Goal: Information Seeking & Learning: Understand process/instructions

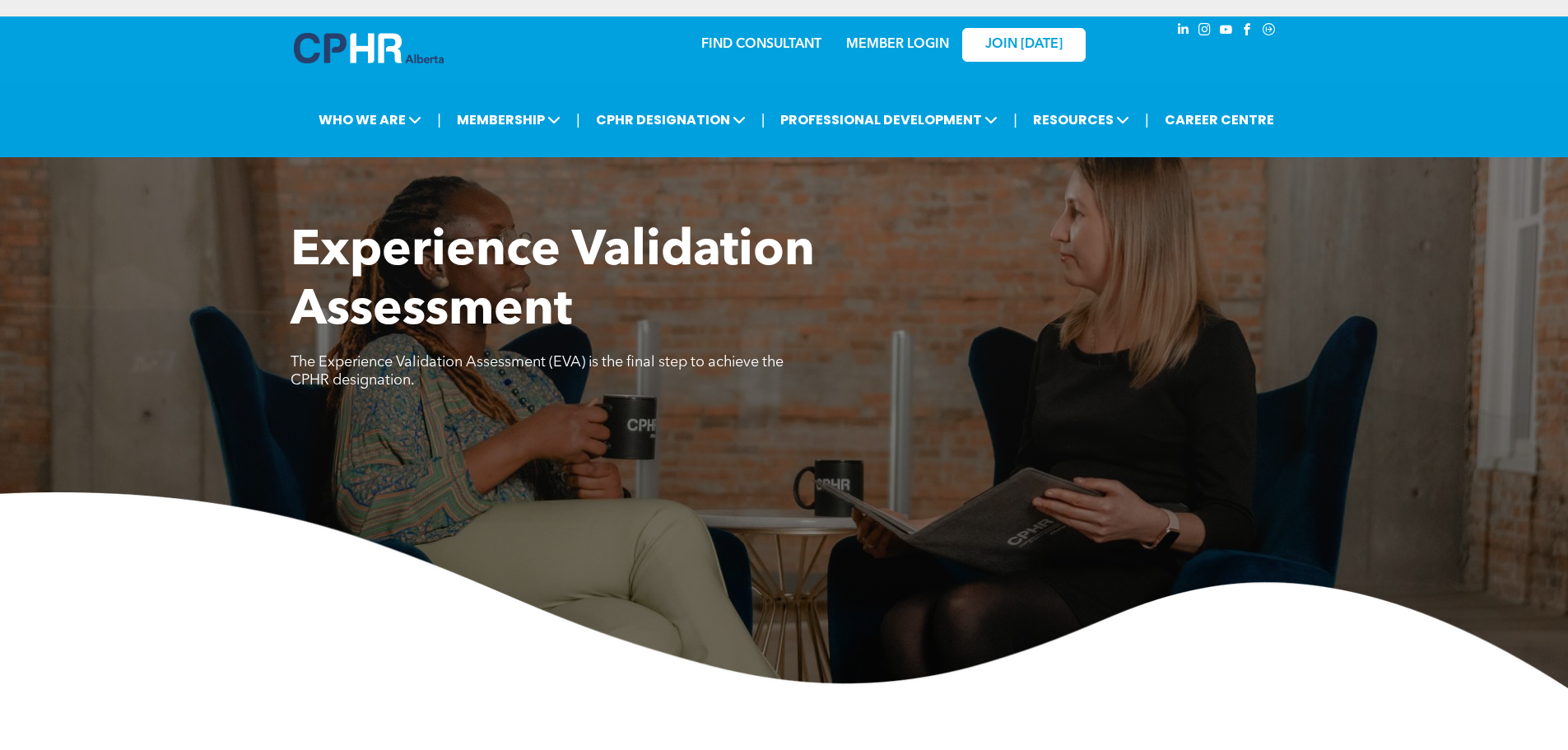
scroll to position [2697, 0]
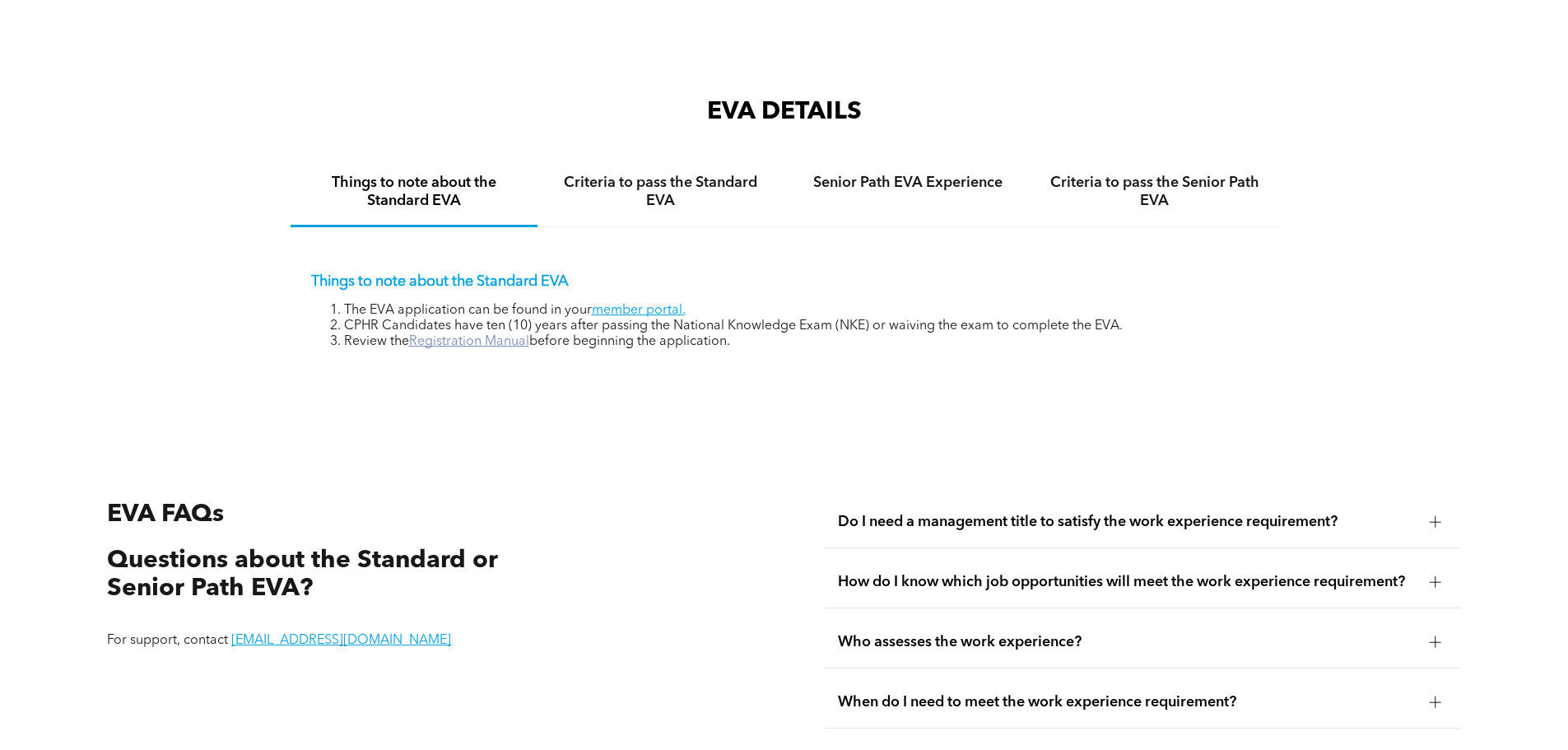
click at [503, 335] on link "Registration Manual" at bounding box center [468, 341] width 120 height 13
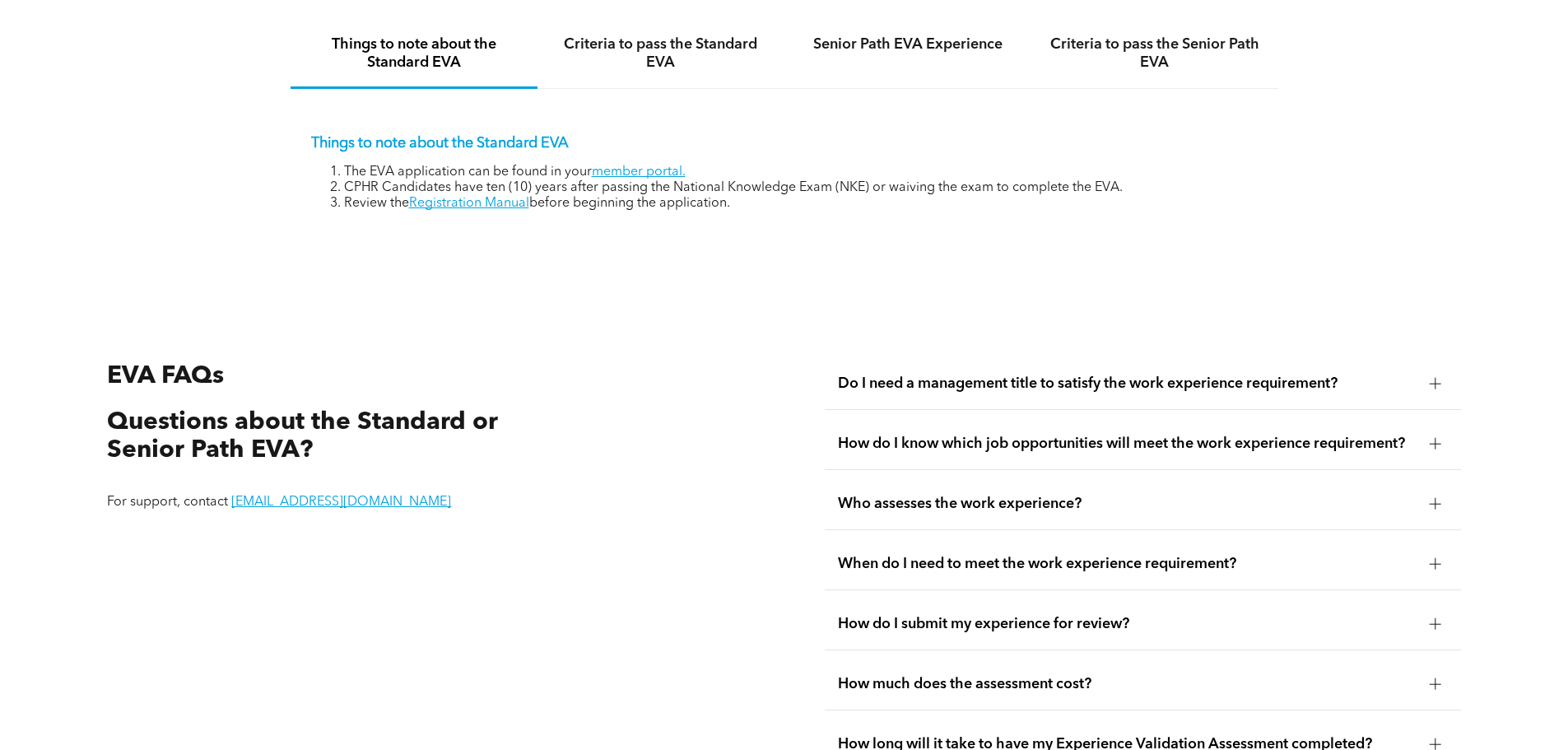
scroll to position [2837, 0]
click at [1007, 374] on span "Do I need a management title to satisfy the work experience requirement?" at bounding box center [1127, 382] width 579 height 19
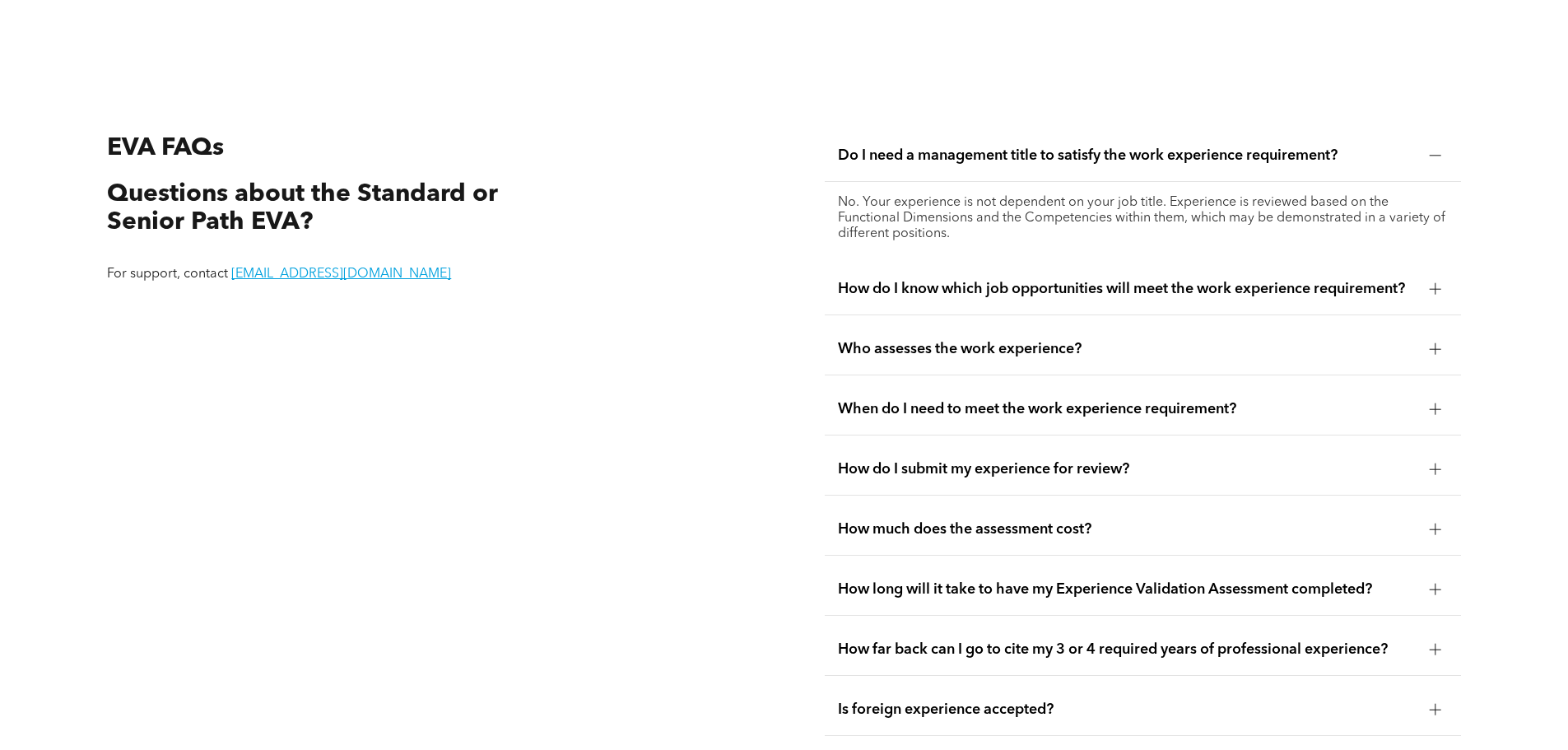
scroll to position [3065, 0]
click at [1008, 339] on span "Who assesses the work experience?" at bounding box center [1127, 348] width 579 height 19
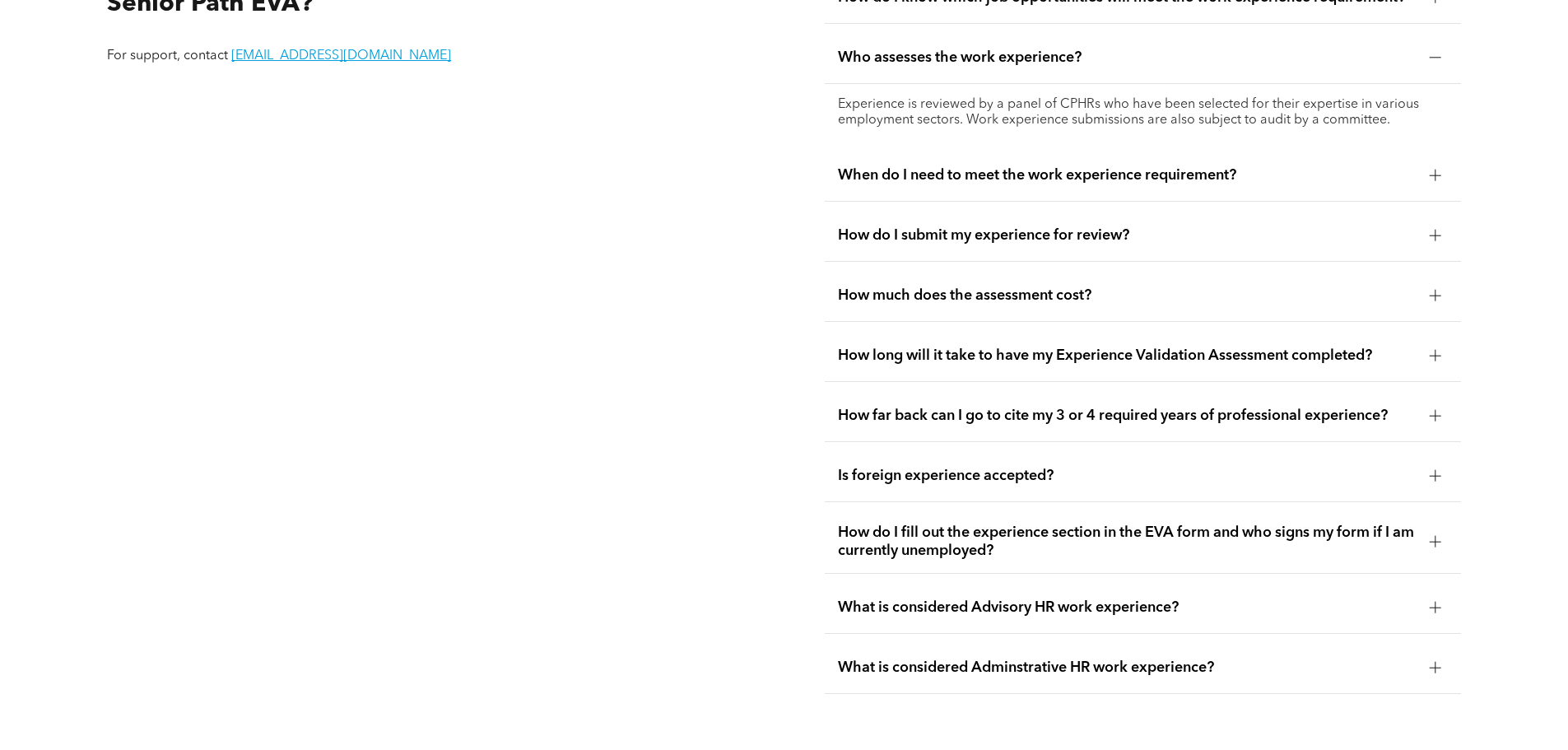
scroll to position [3283, 0]
click at [1032, 346] on span "How long will it take to have my Experience Validation Assessment completed?" at bounding box center [1127, 355] width 579 height 19
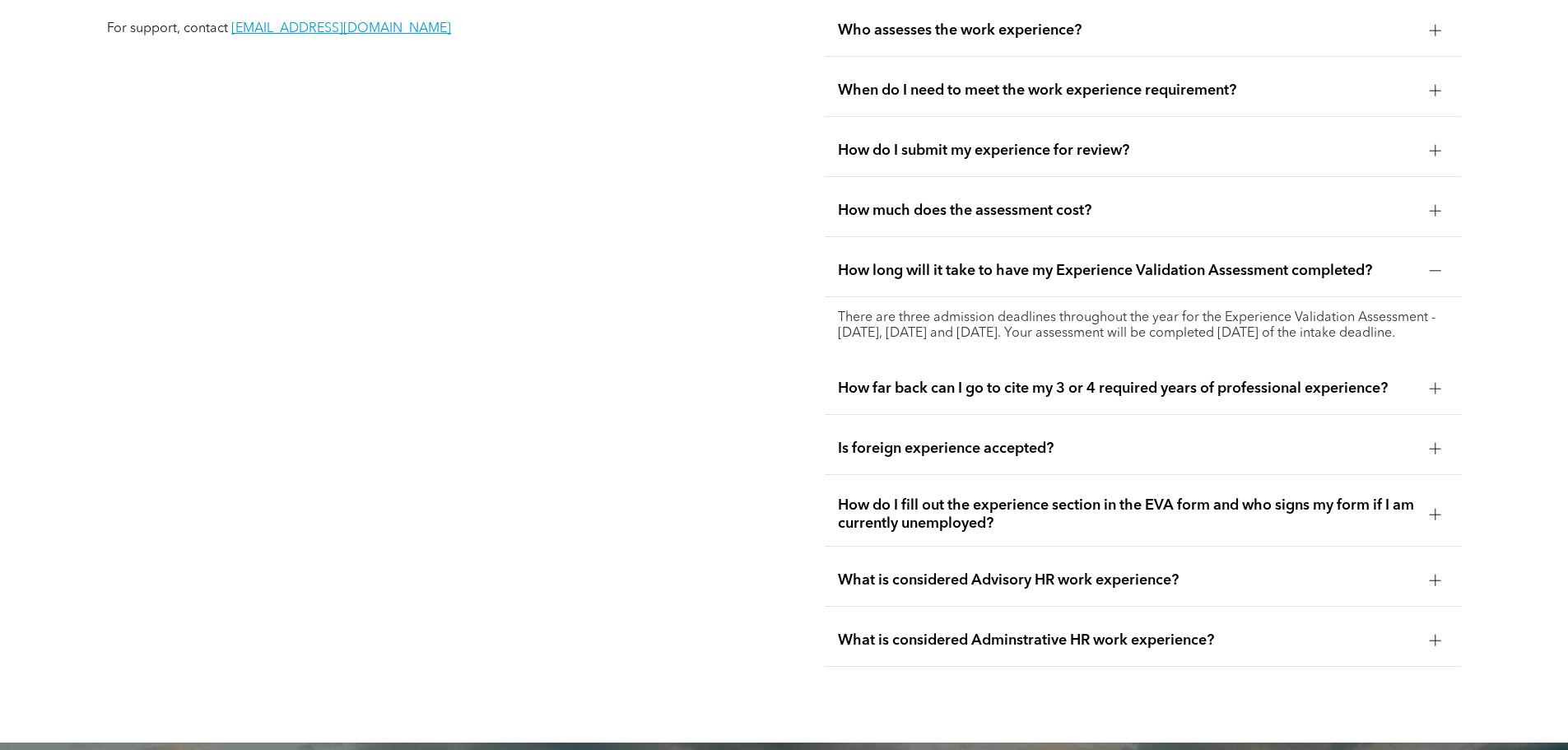
scroll to position [3310, 0]
click at [1028, 499] on span "How do I fill out the experience section in the EVA form and who signs my form …" at bounding box center [1127, 513] width 579 height 36
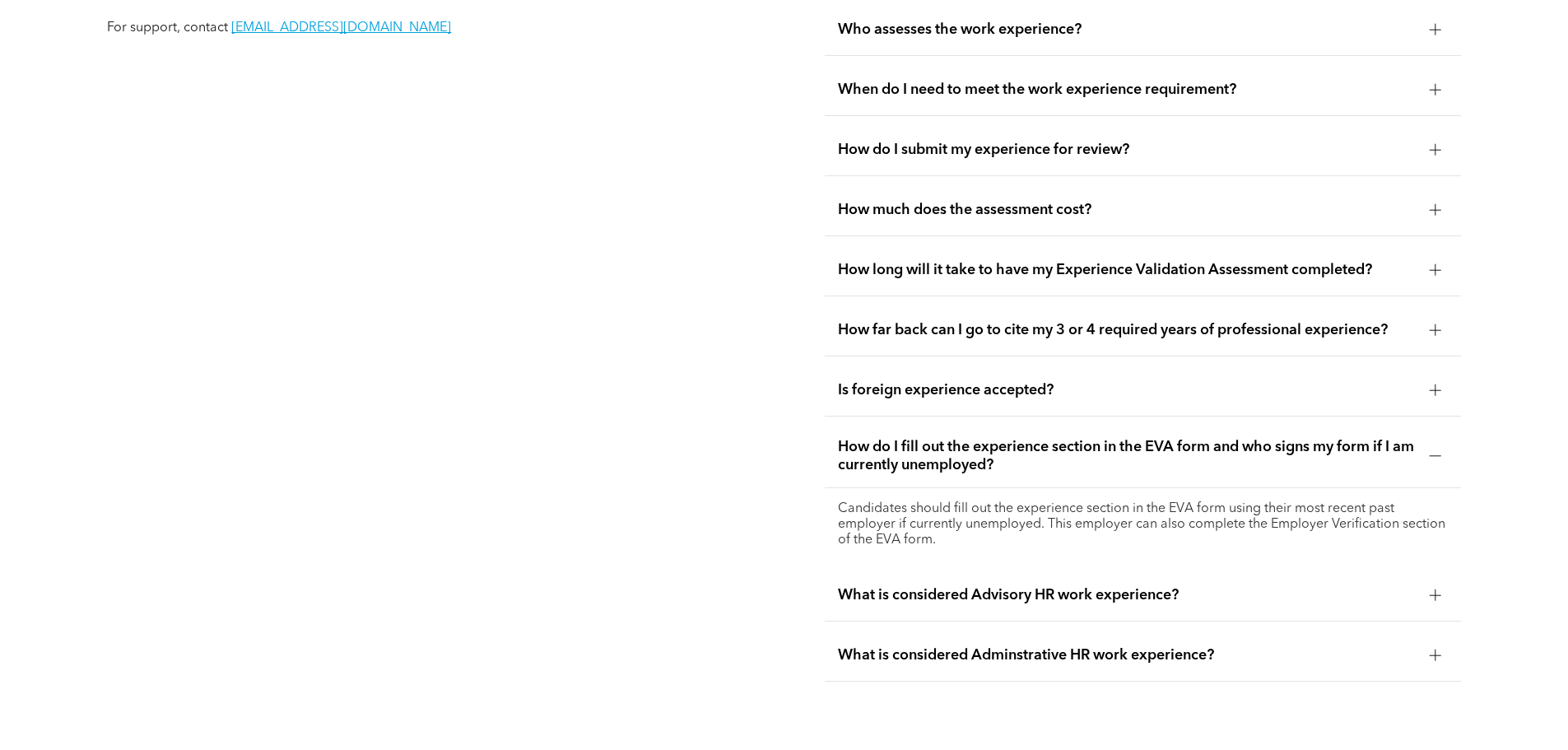
click at [1067, 587] on span "What is considered Advisory HR work experience?" at bounding box center [1127, 596] width 579 height 19
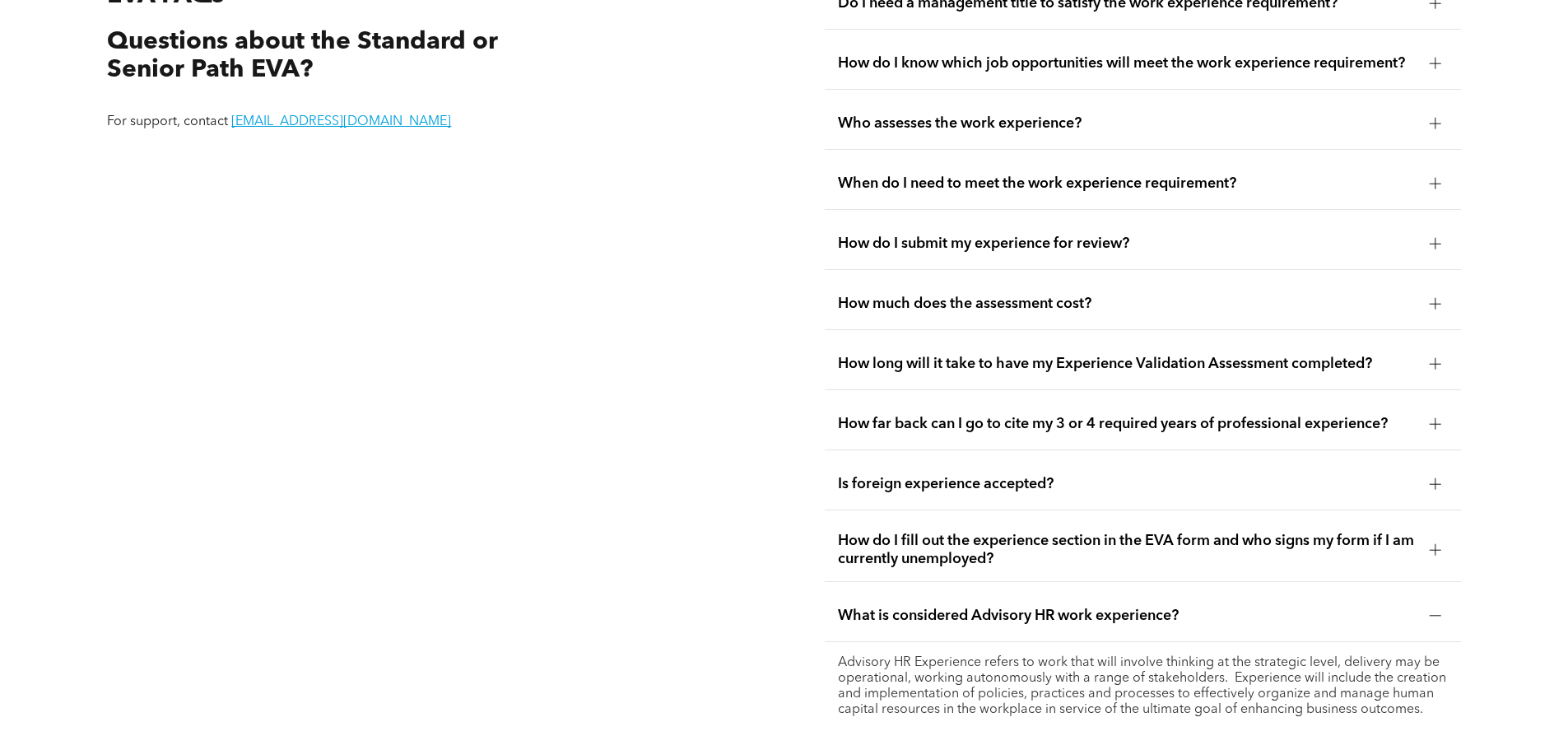
scroll to position [3213, 0]
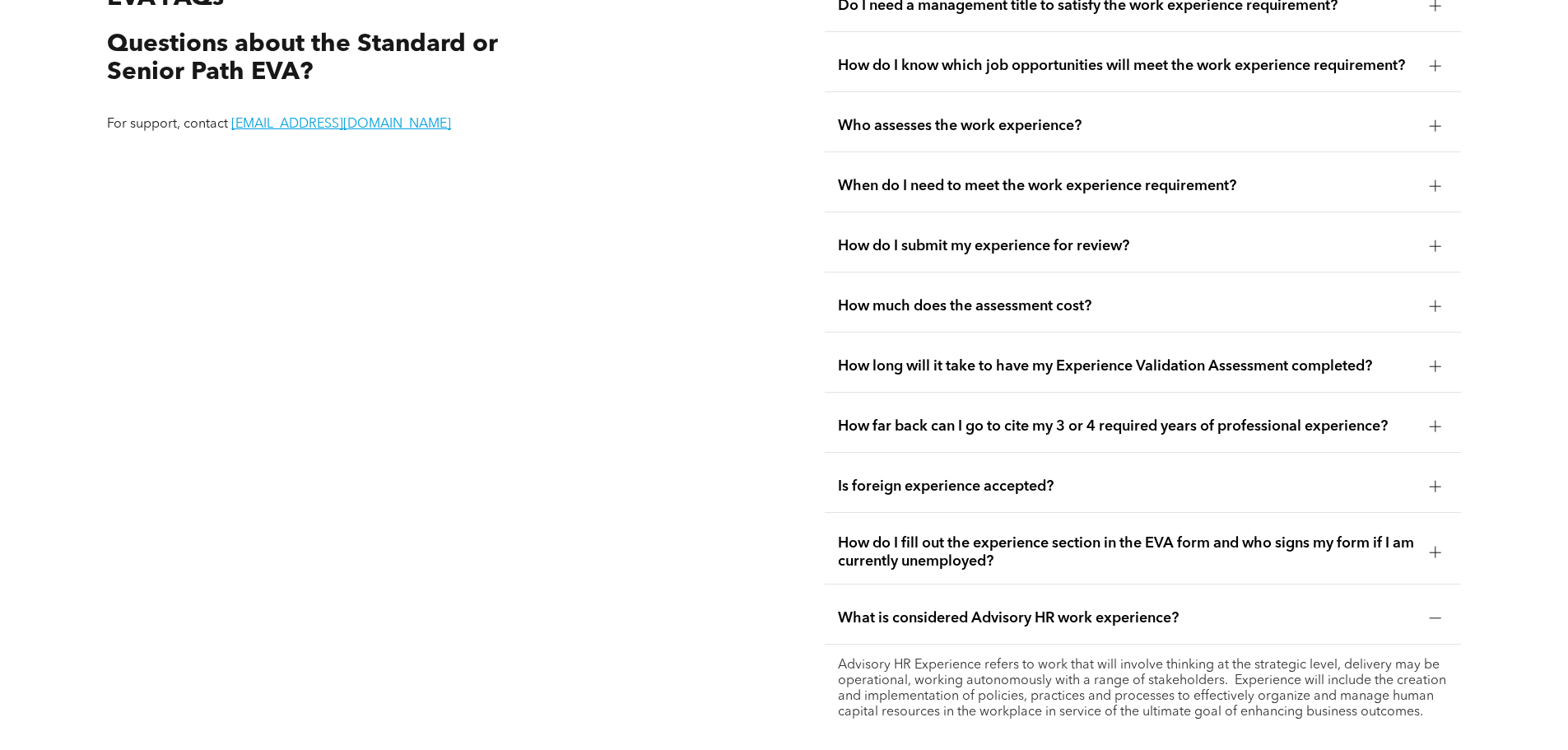
click at [1034, 357] on span "How long will it take to have my Experience Validation Assessment completed?" at bounding box center [1127, 366] width 579 height 19
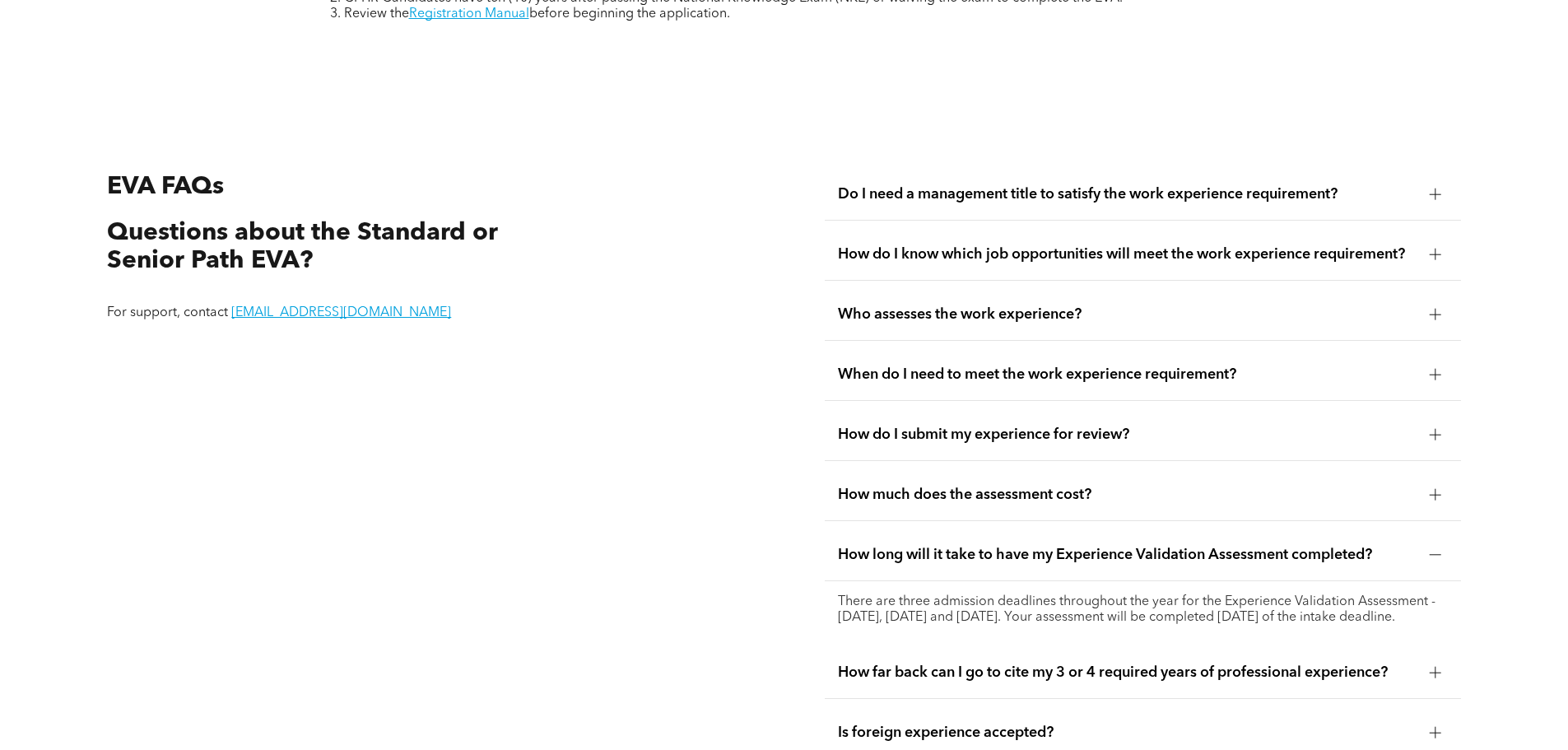
scroll to position [3024, 0]
click at [997, 186] on span "Do I need a management title to satisfy the work experience requirement?" at bounding box center [1127, 195] width 579 height 19
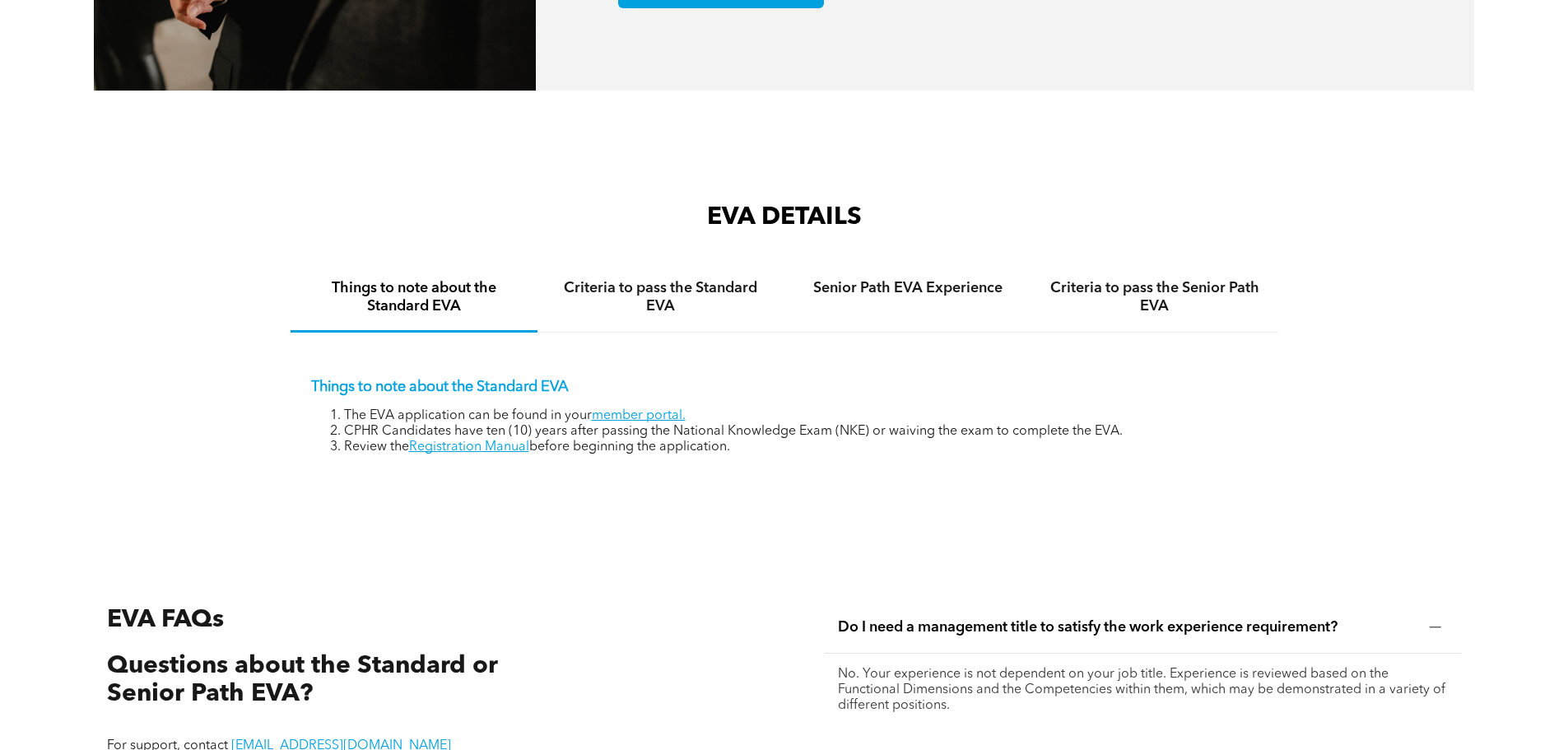
scroll to position [2591, 0]
click at [713, 283] on h4 "Criteria to pass the Standard EVA" at bounding box center [661, 297] width 217 height 36
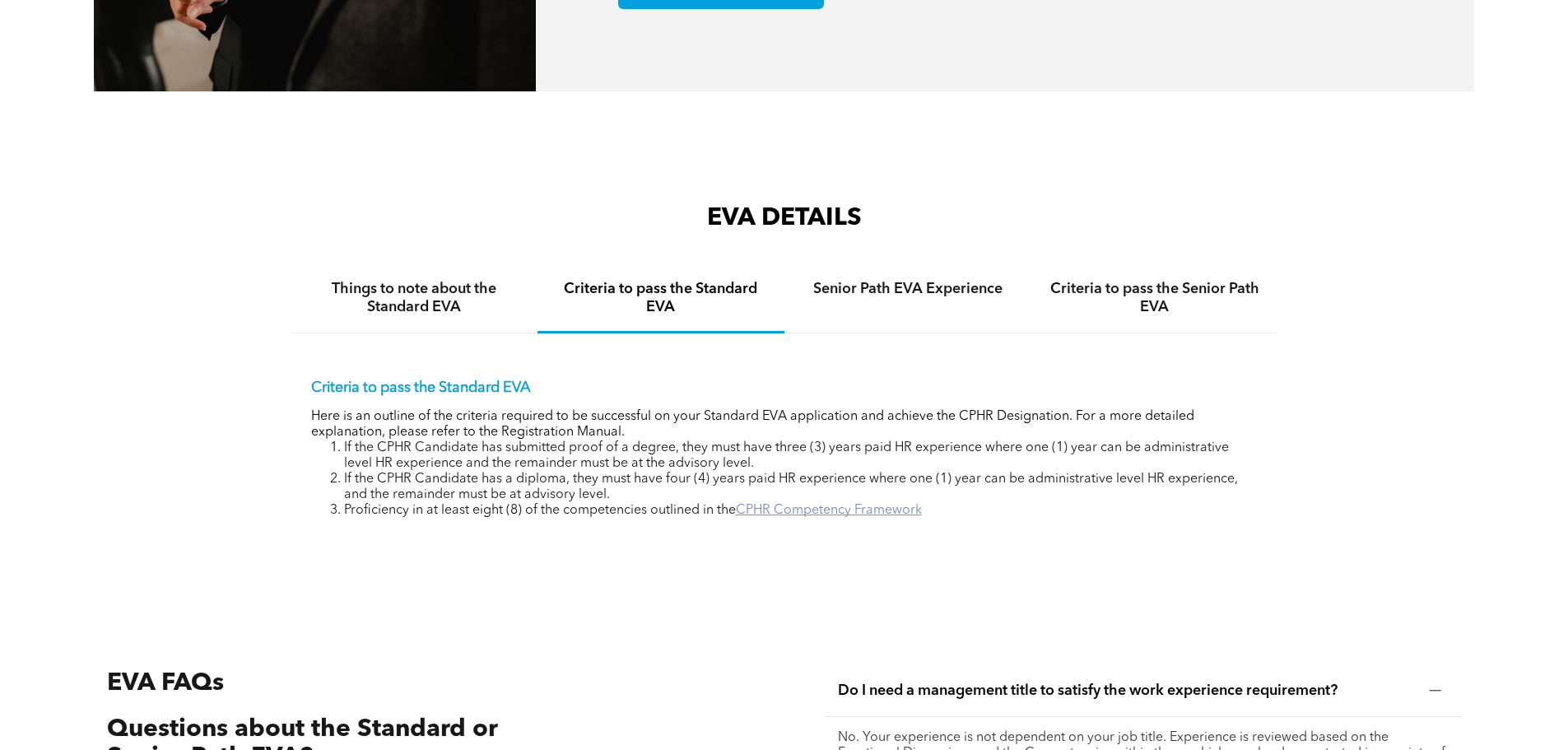
click at [810, 504] on link "CPHR Competency Framework" at bounding box center [829, 509] width 186 height 13
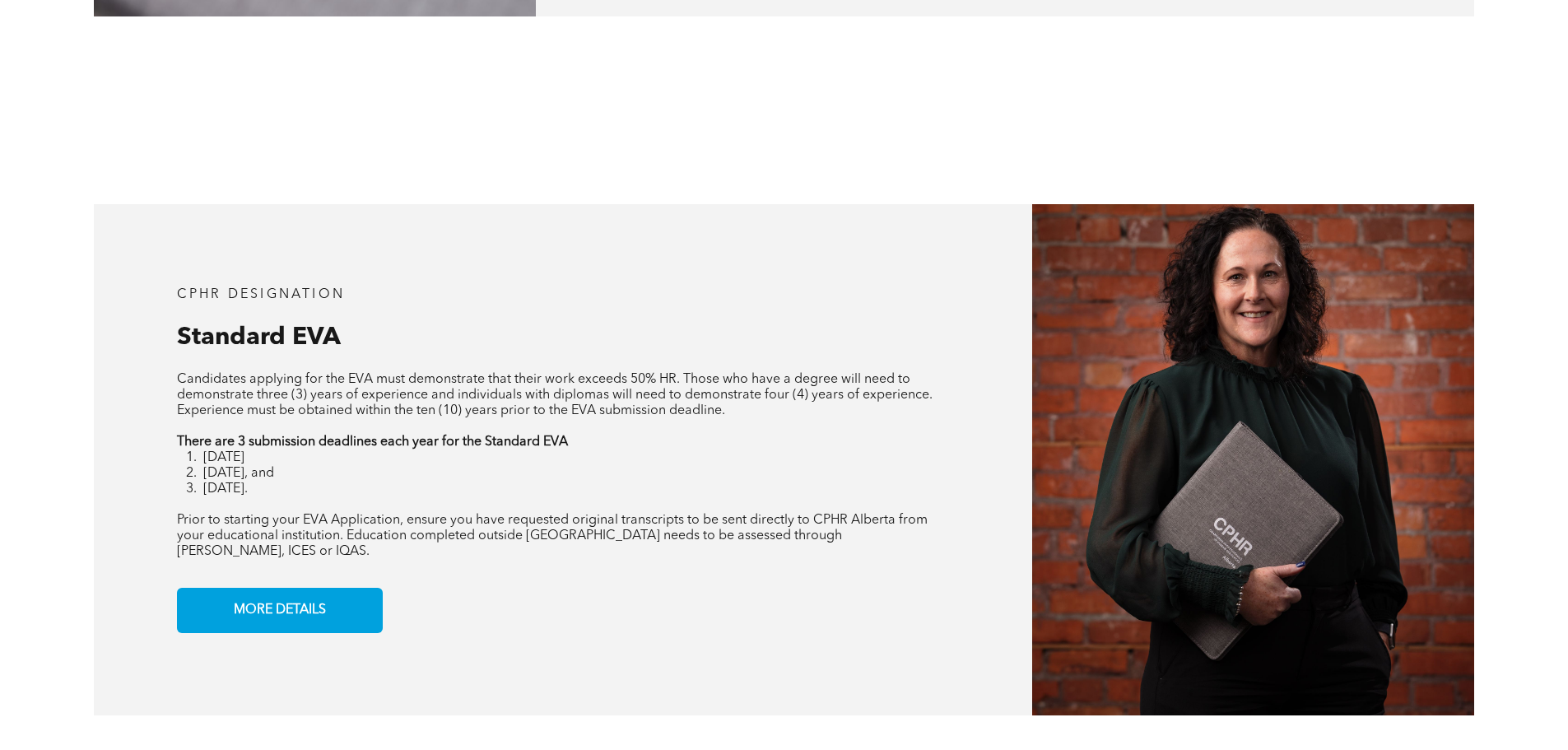
scroll to position [1280, 0]
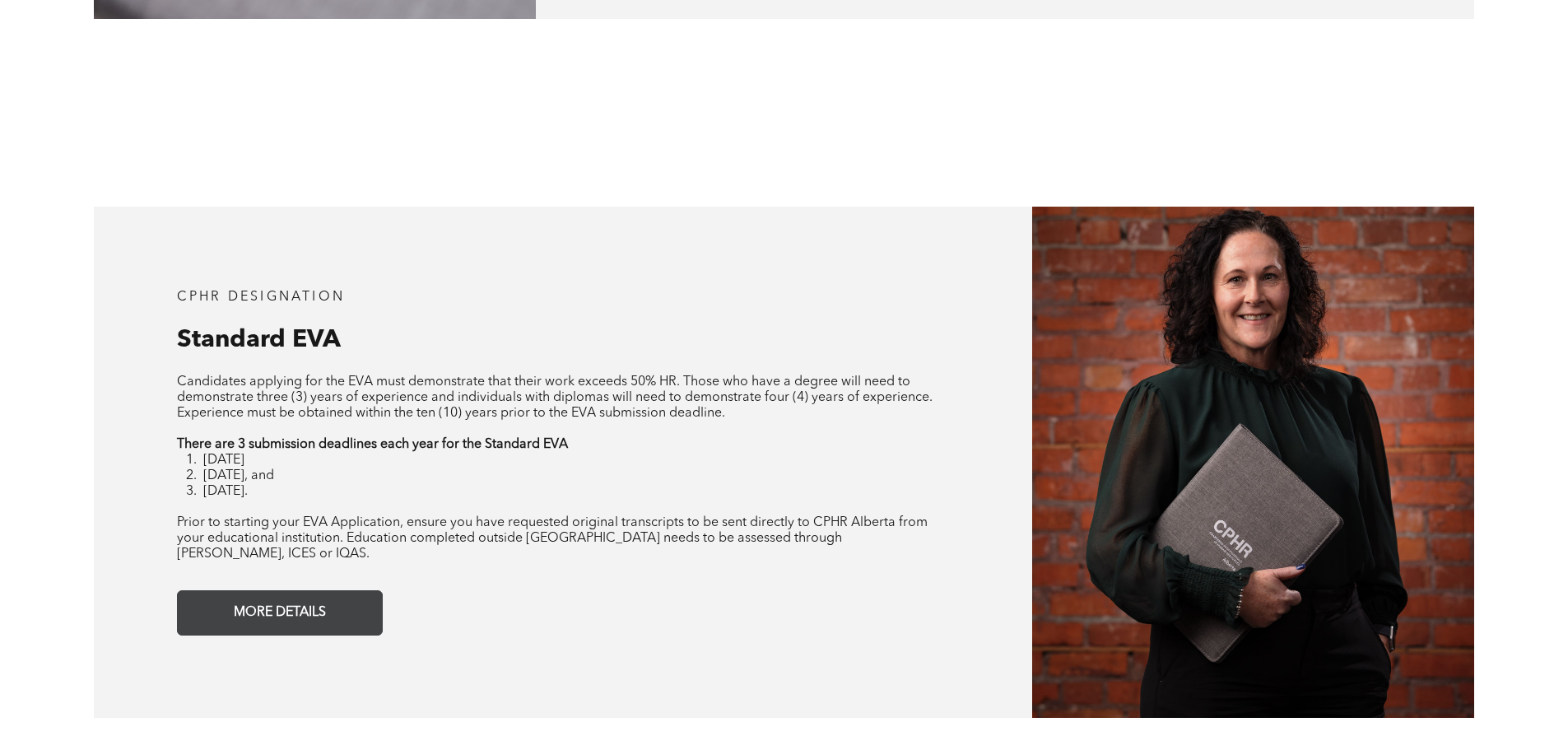
click at [291, 596] on span "MORE DETAILS" at bounding box center [280, 612] width 104 height 32
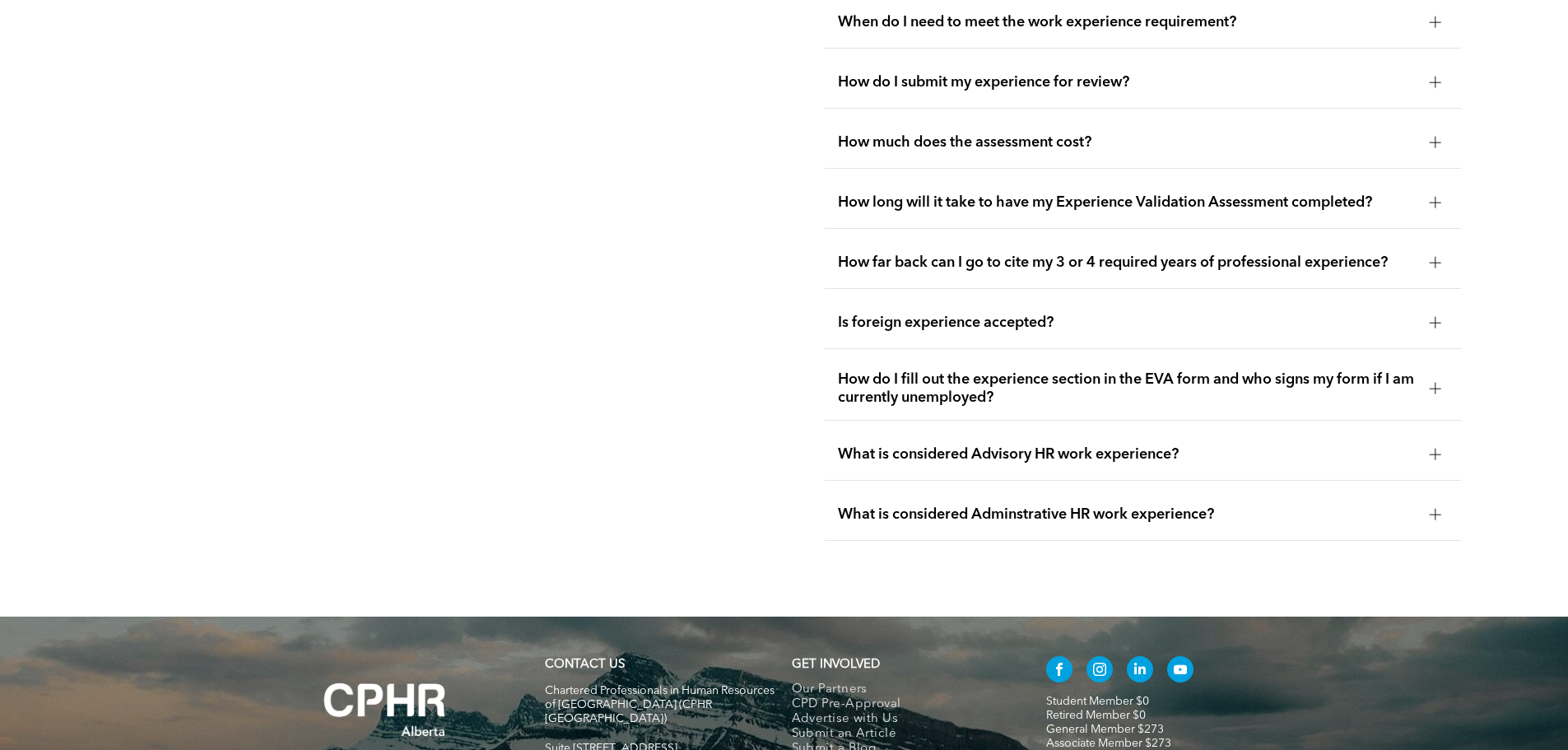
scroll to position [3515, 0]
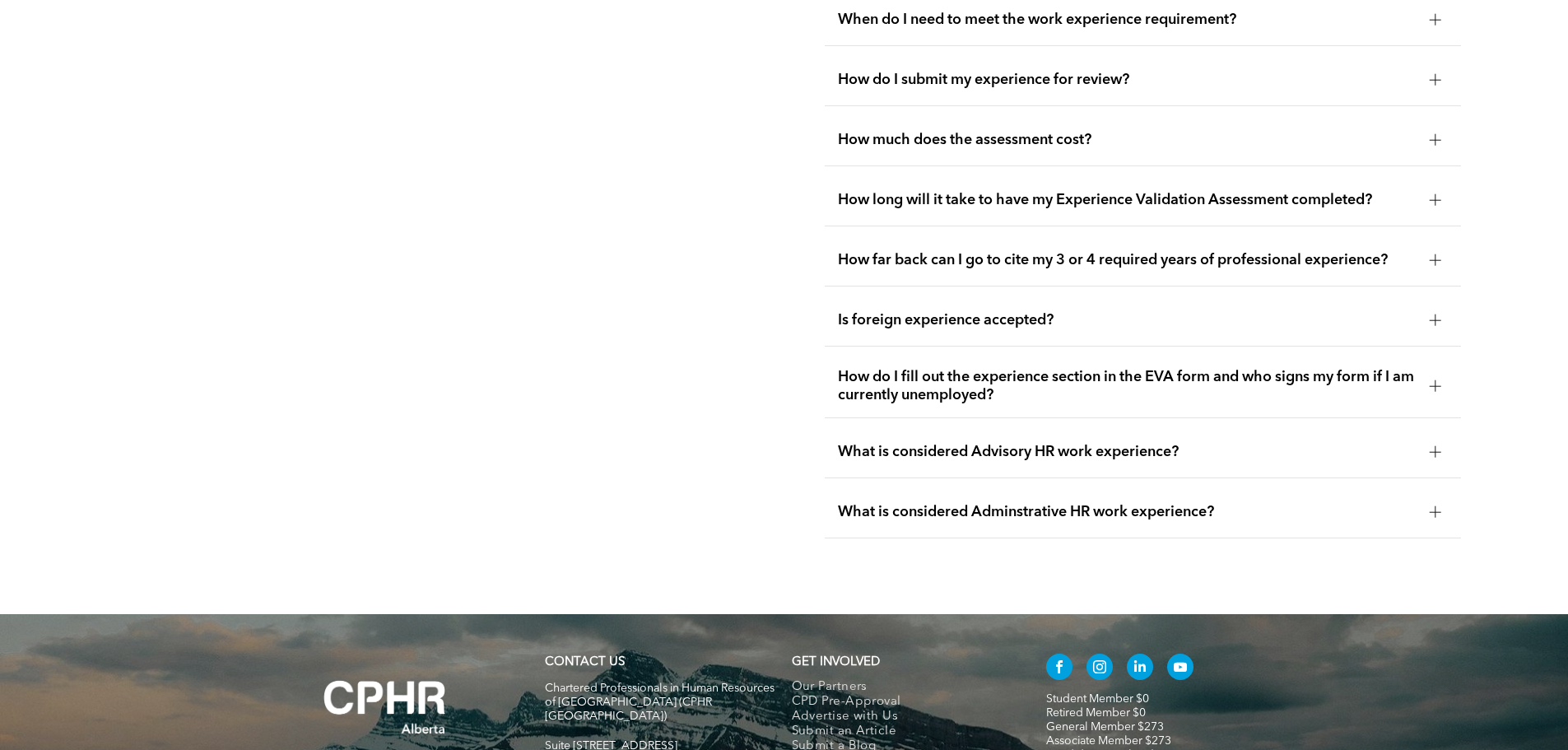
click at [1032, 235] on div "How far back can I go to cite my 3 or 4 required years of professional experien…" at bounding box center [1143, 260] width 636 height 52
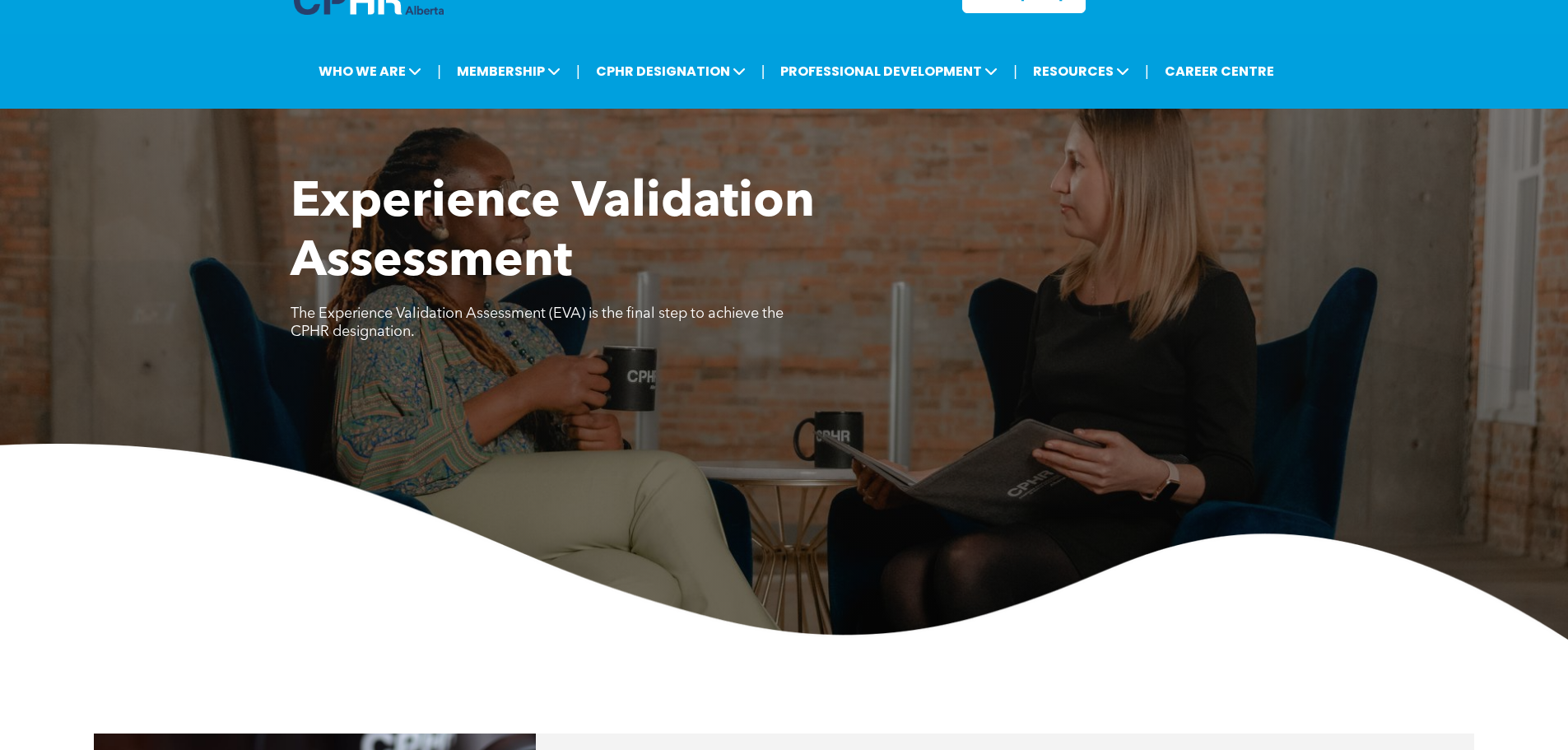
scroll to position [0, 0]
